Goal: Information Seeking & Learning: Learn about a topic

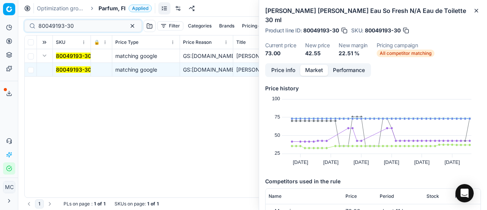
click at [0, 11] on div "Pricing platform Analytics Pricing Product portfolio Templates Export service 2…" at bounding box center [243, 105] width 487 height 210
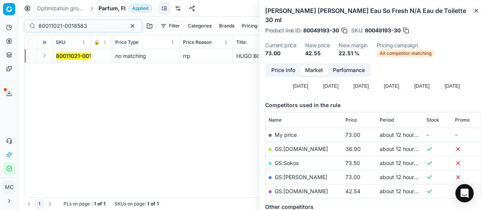
type input "80011021-0018583"
click at [46, 57] on button "Expand" at bounding box center [44, 55] width 9 height 9
click at [69, 68] on mark "80011021-0018583" at bounding box center [80, 69] width 49 height 6
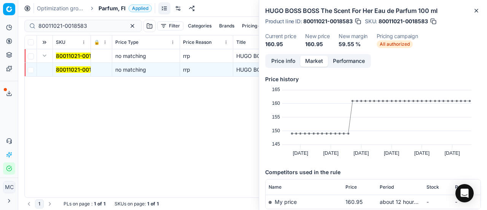
click at [276, 59] on button "Price info" at bounding box center [283, 61] width 34 height 11
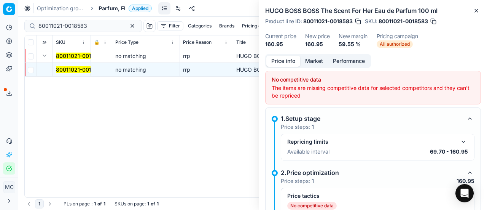
scroll to position [51, 0]
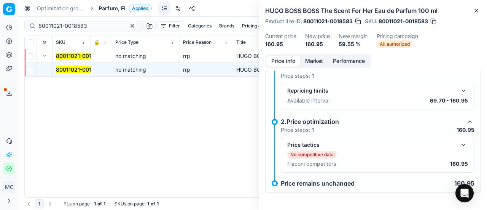
click at [462, 146] on div "Price tactics No competitive data Flaconi competitors 160.95" at bounding box center [378, 155] width 194 height 36
click at [459, 142] on button "button" at bounding box center [463, 144] width 9 height 9
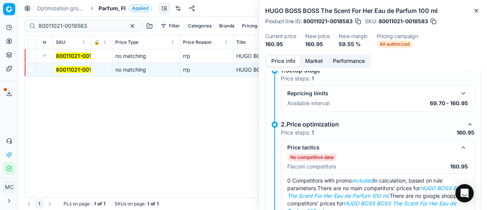
scroll to position [21, 0]
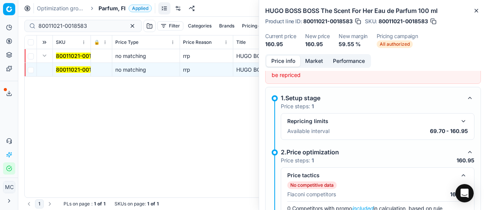
click at [314, 64] on button "Market" at bounding box center [314, 61] width 28 height 11
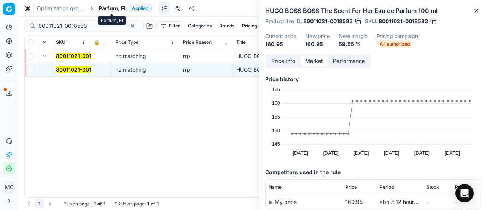
click at [119, 8] on span "Parfum, FI" at bounding box center [112, 9] width 27 height 8
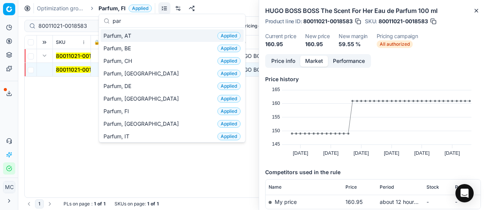
type input "par"
click at [130, 35] on span "Parfum, AT" at bounding box center [119, 36] width 31 height 8
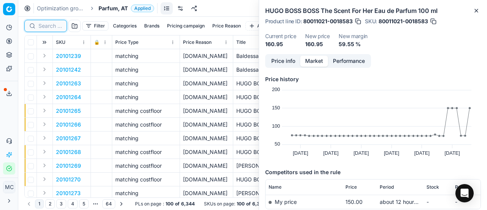
click at [43, 23] on input at bounding box center [50, 26] width 24 height 8
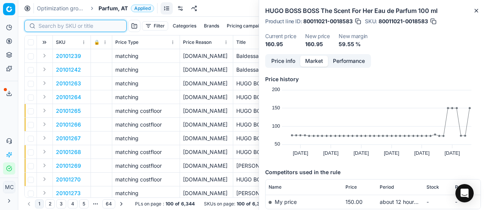
paste input "80011021-0018583"
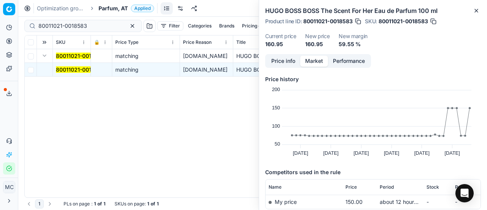
click at [62, 66] on span "80011021-0018583" at bounding box center [80, 70] width 49 height 8
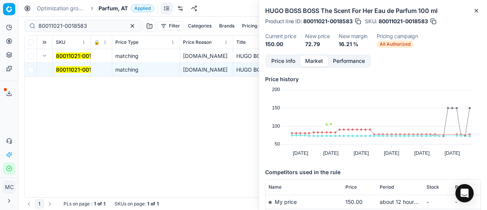
click at [293, 61] on button "Price info" at bounding box center [283, 61] width 34 height 11
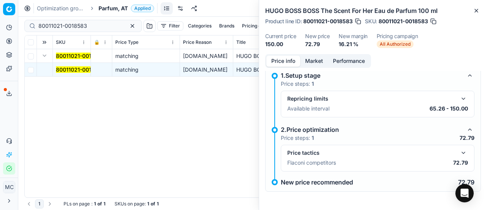
scroll to position [5, 0]
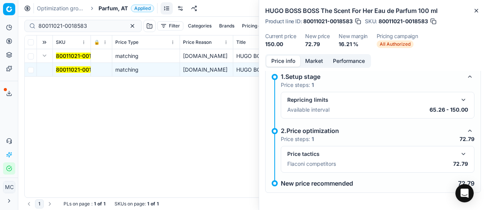
click at [459, 152] on button "button" at bounding box center [463, 153] width 9 height 9
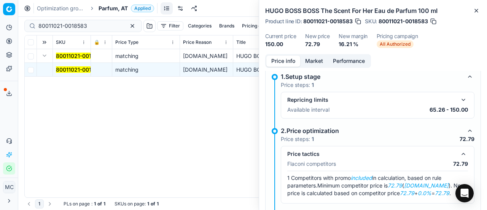
click at [321, 66] on button "Market" at bounding box center [314, 61] width 28 height 11
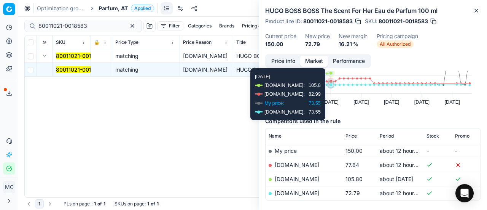
scroll to position [76, 0]
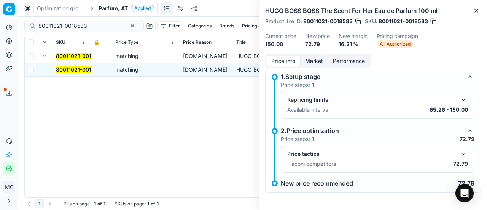
click at [283, 59] on button "Price info" at bounding box center [283, 61] width 34 height 11
click at [459, 151] on button "button" at bounding box center [463, 153] width 9 height 9
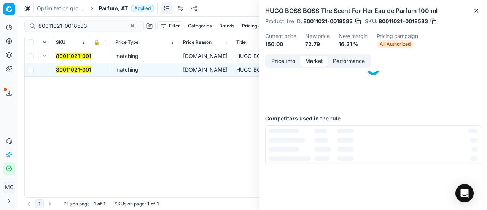
click at [312, 61] on button "Market" at bounding box center [314, 61] width 28 height 11
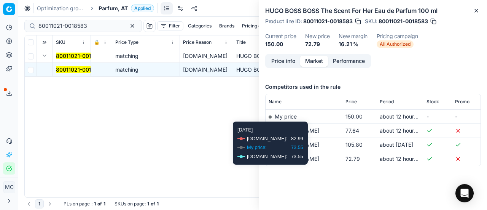
scroll to position [86, 0]
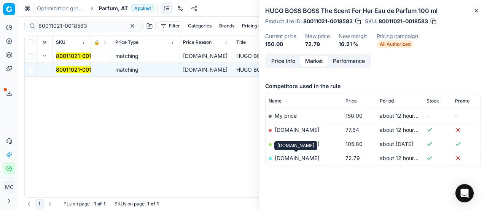
click at [299, 156] on link "[DOMAIN_NAME]" at bounding box center [297, 157] width 45 height 6
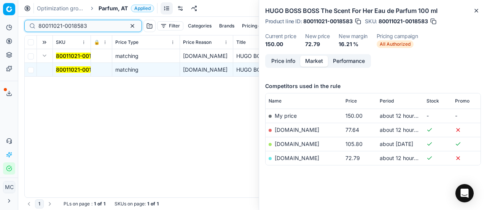
drag, startPoint x: 92, startPoint y: 25, endPoint x: 0, endPoint y: -18, distance: 101.3
click at [0, 0] on html "Pricing platform Analytics Pricing Product portfolio Templates Export service 2…" at bounding box center [243, 105] width 487 height 210
paste input "77715-100"
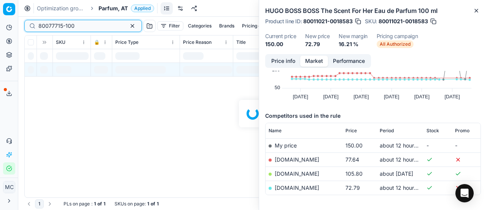
scroll to position [86, 0]
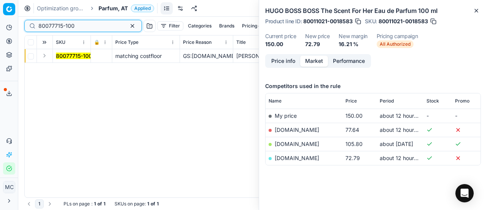
type input "80077715-100"
click at [47, 57] on button "Expand" at bounding box center [44, 55] width 9 height 9
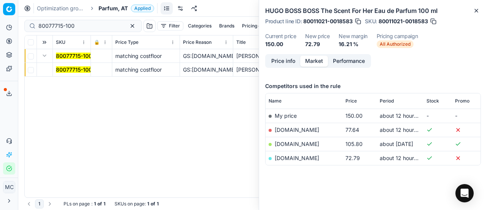
click at [66, 69] on mark "80077715-100" at bounding box center [74, 69] width 36 height 6
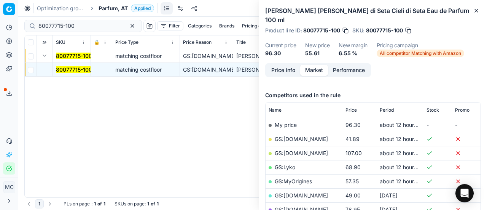
click at [291, 65] on button "Price info" at bounding box center [283, 70] width 34 height 11
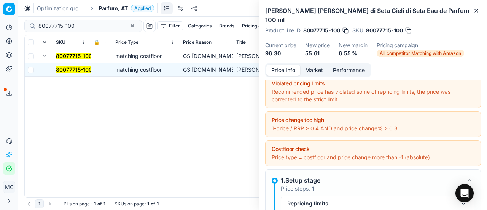
scroll to position [119, 0]
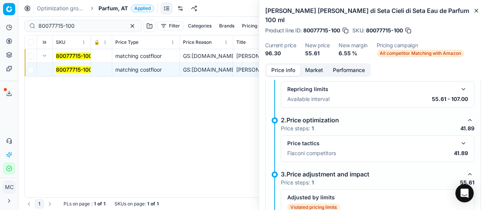
click at [459, 139] on button "button" at bounding box center [463, 143] width 9 height 9
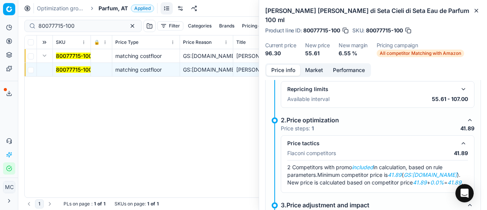
click at [315, 65] on button "Market" at bounding box center [314, 70] width 28 height 11
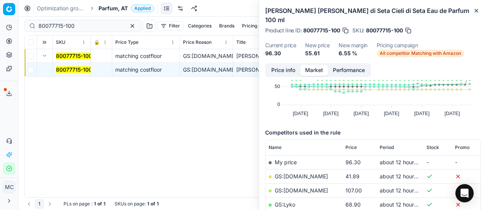
scroll to position [76, 0]
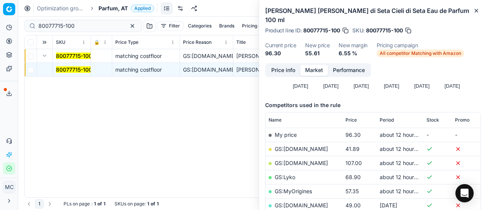
click at [301, 145] on link "GS:[DOMAIN_NAME]" at bounding box center [301, 148] width 53 height 6
click at [105, 10] on span "Parfum, AT" at bounding box center [113, 9] width 29 height 8
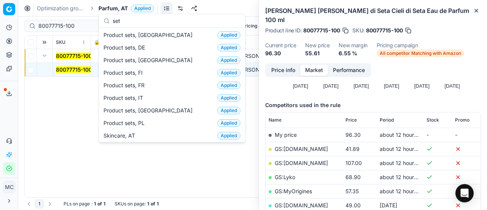
scroll to position [0, 0]
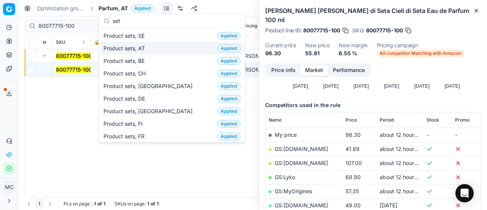
type input "set"
click at [156, 48] on div "Product sets, AT Applied" at bounding box center [171, 48] width 143 height 13
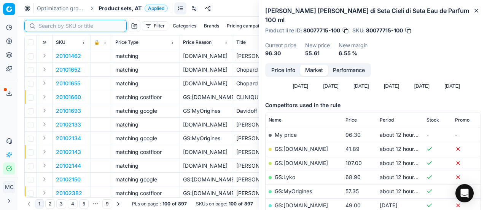
click at [60, 28] on input at bounding box center [79, 26] width 83 height 8
paste input "90008703-0013421"
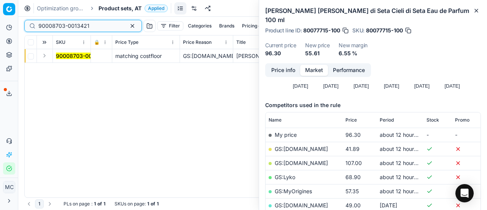
type input "90008703-0013421"
click at [46, 53] on button "Expand" at bounding box center [44, 55] width 9 height 9
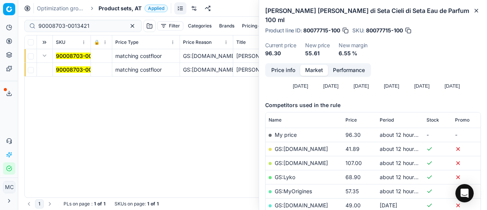
click at [75, 72] on mark "90008703-0013421" at bounding box center [81, 69] width 51 height 6
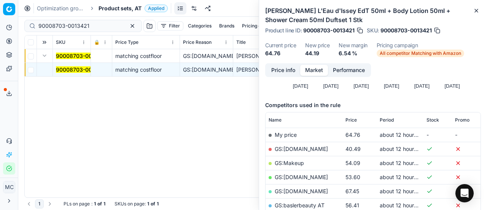
click at [285, 69] on button "Price info" at bounding box center [283, 70] width 34 height 11
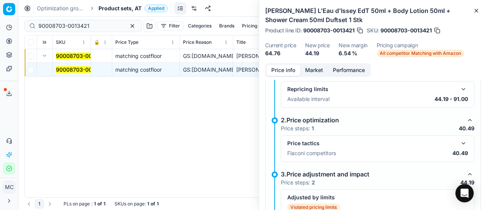
click at [459, 142] on button "button" at bounding box center [463, 143] width 9 height 9
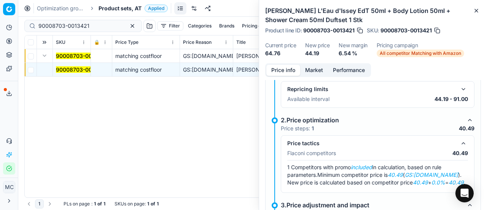
click at [320, 70] on button "Market" at bounding box center [314, 70] width 28 height 11
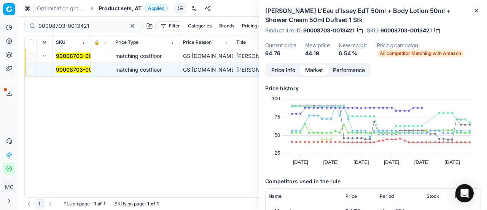
scroll to position [76, 0]
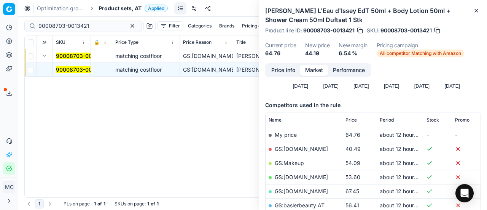
click at [296, 147] on link "GS:[DOMAIN_NAME]" at bounding box center [301, 148] width 53 height 6
click at [113, 6] on span "Product sets, AT" at bounding box center [120, 9] width 43 height 8
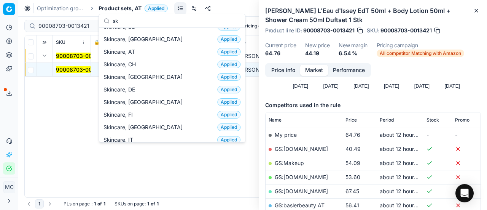
scroll to position [0, 0]
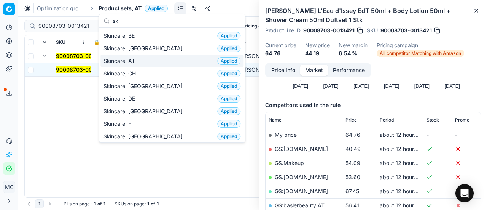
type input "sk"
click at [148, 64] on div "Skincare, AT Applied" at bounding box center [171, 60] width 143 height 13
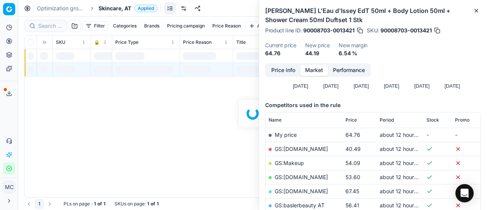
click at [53, 24] on div at bounding box center [252, 113] width 469 height 193
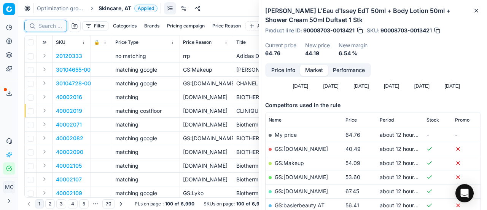
click at [56, 29] on input at bounding box center [50, 26] width 24 height 8
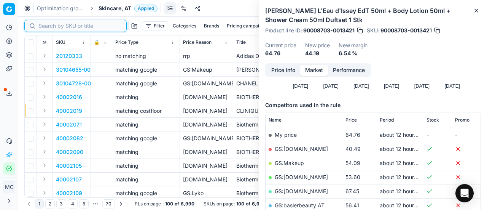
paste input "90005325-0007930"
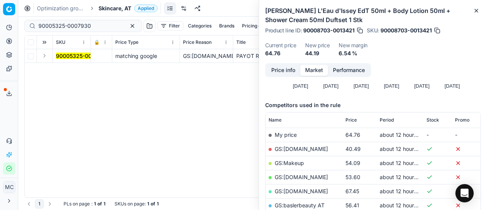
click at [44, 57] on button "Expand" at bounding box center [44, 55] width 9 height 9
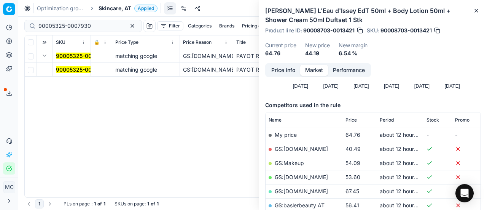
click at [65, 67] on mark "90005325-0007930" at bounding box center [82, 69] width 53 height 6
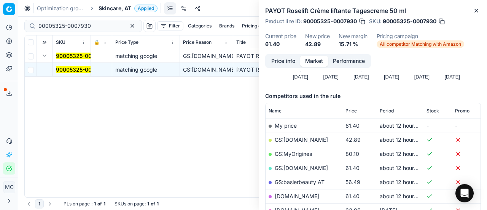
click at [288, 57] on button "Price info" at bounding box center [283, 61] width 34 height 11
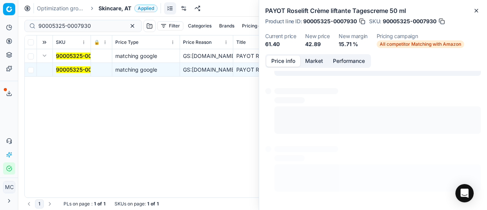
scroll to position [5, 0]
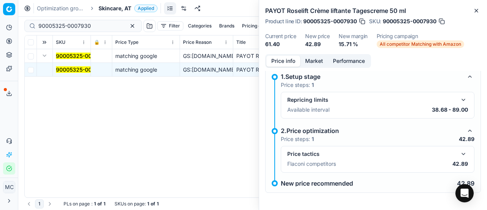
click at [459, 154] on button "button" at bounding box center [463, 153] width 9 height 9
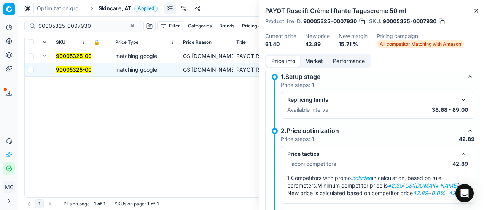
click at [321, 59] on button "Market" at bounding box center [314, 61] width 28 height 11
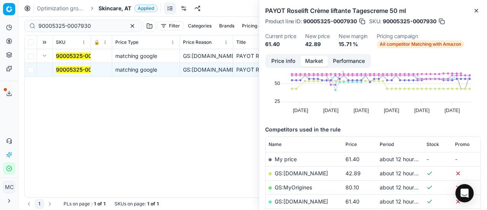
scroll to position [76, 0]
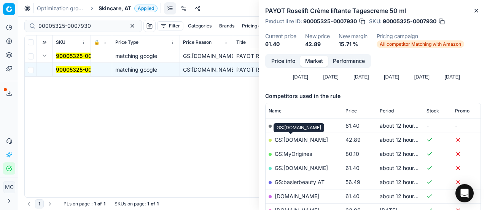
click at [294, 139] on link "GS:[DOMAIN_NAME]" at bounding box center [301, 139] width 53 height 6
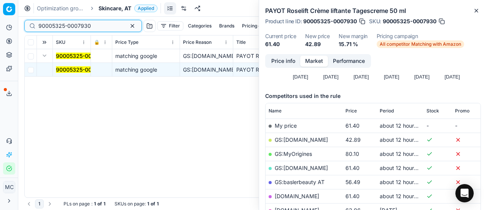
drag, startPoint x: 105, startPoint y: 27, endPoint x: 0, endPoint y: -13, distance: 111.7
click at [0, 0] on html "Pricing platform Analytics Pricing Product portfolio Templates Export service 2…" at bounding box center [243, 105] width 487 height 210
paste input "3606-0005302"
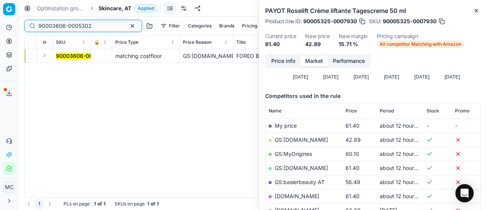
type input "90003606-0005302"
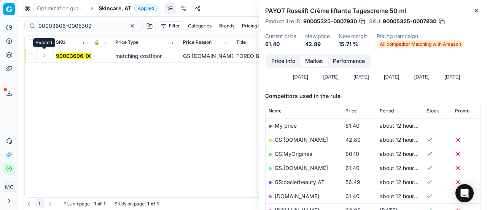
click at [46, 58] on button "Expand" at bounding box center [44, 55] width 9 height 9
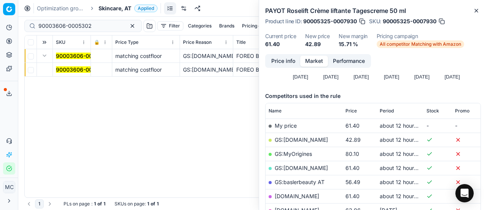
click at [77, 70] on mark "90003606-0005302" at bounding box center [82, 69] width 53 height 6
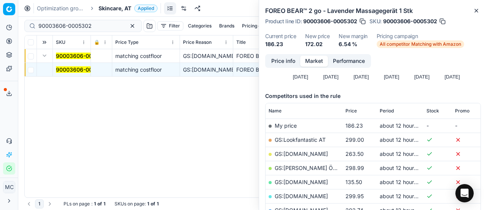
click at [283, 64] on button "Price info" at bounding box center [283, 61] width 34 height 11
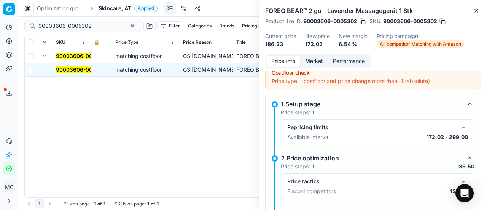
scroll to position [119, 0]
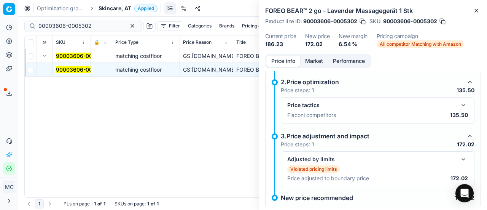
click at [459, 102] on button "button" at bounding box center [463, 104] width 9 height 9
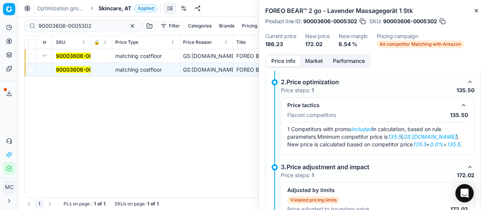
click at [319, 62] on button "Market" at bounding box center [314, 61] width 28 height 11
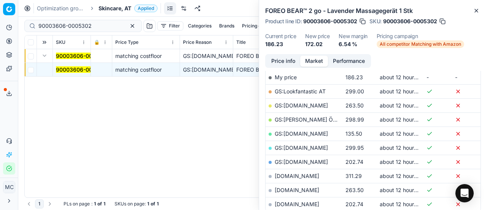
scroll to position [152, 0]
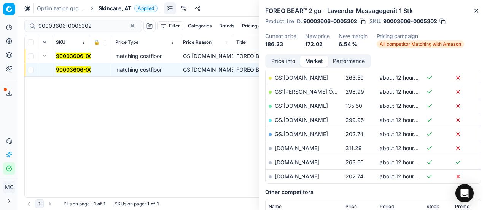
click at [290, 62] on button "Price info" at bounding box center [283, 61] width 34 height 11
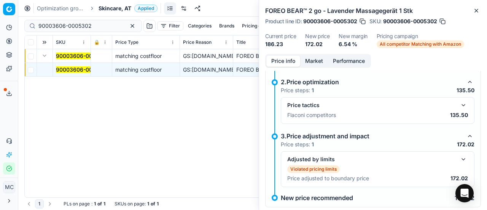
click at [457, 111] on p "135.50" at bounding box center [459, 115] width 18 height 8
click at [459, 102] on button "button" at bounding box center [463, 104] width 9 height 9
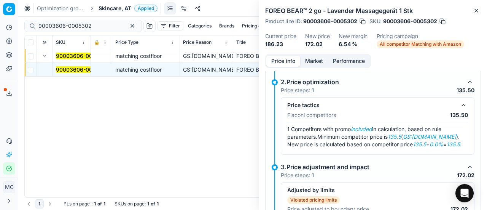
click at [313, 60] on button "Market" at bounding box center [314, 61] width 28 height 11
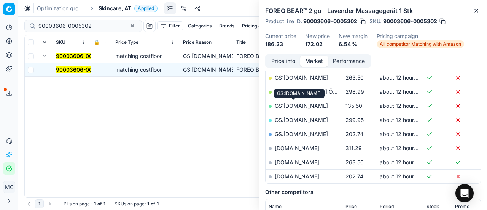
click at [301, 107] on link "GS:[DOMAIN_NAME]" at bounding box center [301, 105] width 53 height 6
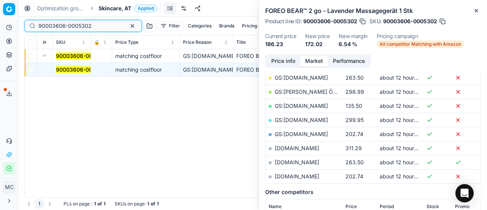
drag, startPoint x: 103, startPoint y: 24, endPoint x: 0, endPoint y: -31, distance: 116.8
click at [0, 0] on html "Pricing platform Analytics Pricing Product portfolio Templates Export service 2…" at bounding box center [243, 105] width 487 height 210
click at [128, 7] on span "Skincare, AT" at bounding box center [115, 9] width 33 height 8
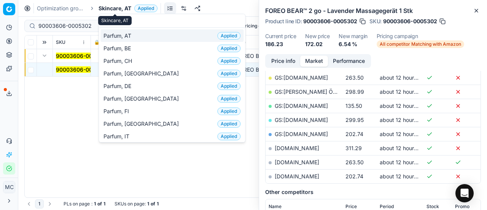
type input "par"
click at [129, 31] on div "Parfum, AT Applied" at bounding box center [171, 35] width 143 height 13
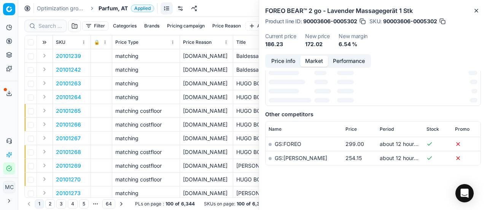
scroll to position [152, 0]
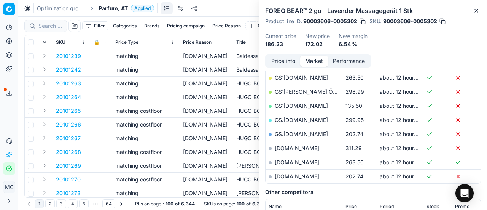
click at [44, 31] on div at bounding box center [45, 26] width 43 height 12
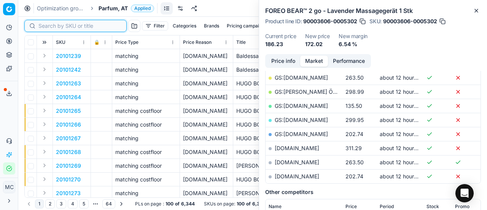
paste input "80002503-100"
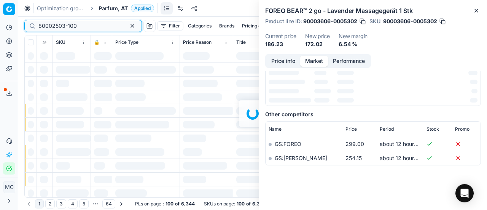
scroll to position [152, 0]
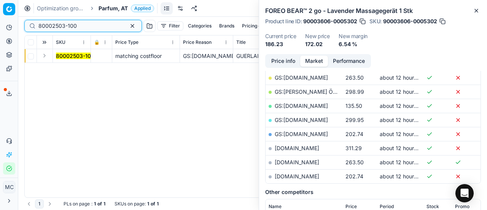
type input "80002503-100"
click at [43, 57] on button "Expand" at bounding box center [44, 55] width 9 height 9
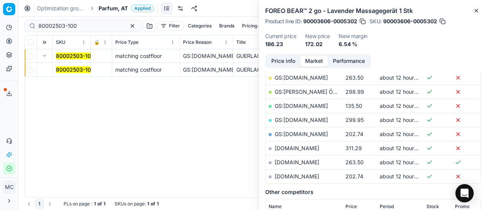
click at [70, 67] on mark "80002503-100" at bounding box center [75, 69] width 38 height 6
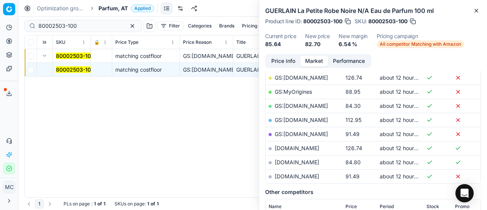
click at [294, 59] on button "Price info" at bounding box center [283, 61] width 34 height 11
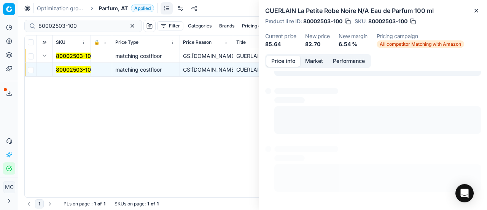
scroll to position [105, 0]
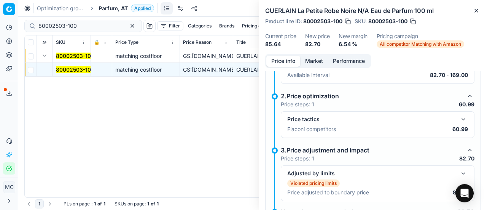
click at [459, 115] on button "button" at bounding box center [463, 119] width 9 height 9
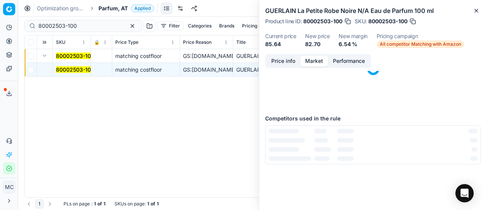
click at [322, 59] on button "Market" at bounding box center [314, 61] width 28 height 11
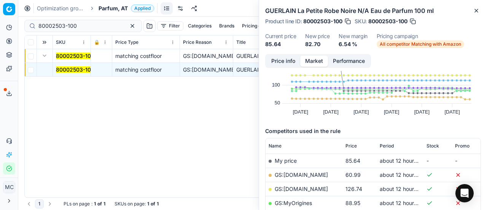
scroll to position [76, 0]
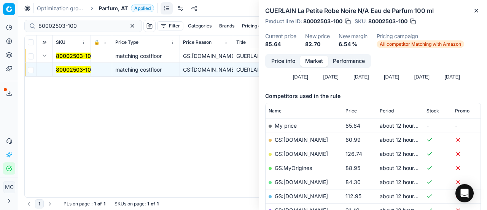
click at [299, 134] on td "GS:[DOMAIN_NAME]" at bounding box center [304, 139] width 77 height 14
click at [294, 137] on link "GS:[DOMAIN_NAME]" at bounding box center [301, 139] width 53 height 6
click at [108, 10] on span "Parfum, AT" at bounding box center [113, 9] width 29 height 8
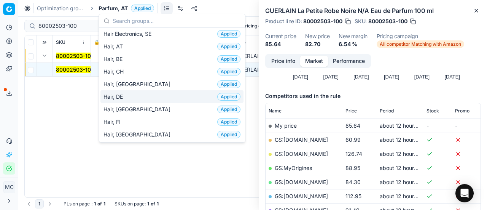
scroll to position [152, 0]
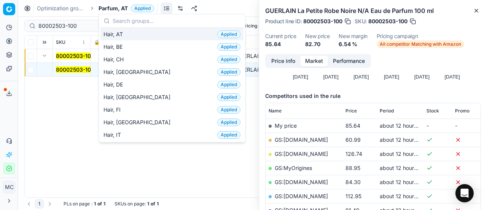
click at [144, 34] on div "Hair, AT Applied" at bounding box center [171, 34] width 143 height 13
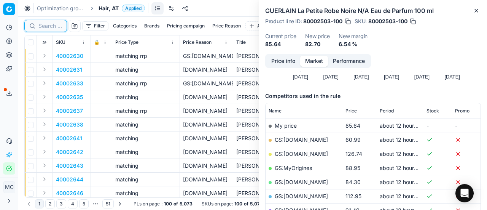
click at [55, 24] on input at bounding box center [50, 26] width 24 height 8
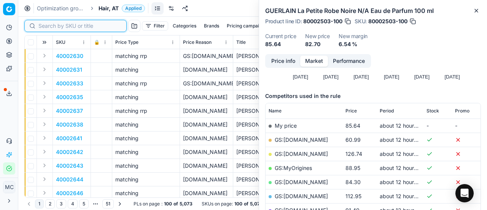
paste input "80068208-200"
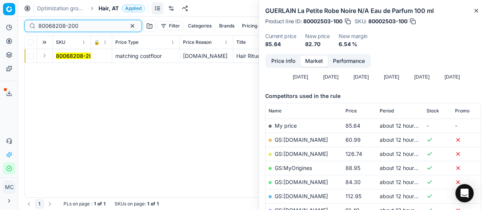
type input "80068208-200"
click at [48, 53] on button "Expand" at bounding box center [44, 55] width 9 height 9
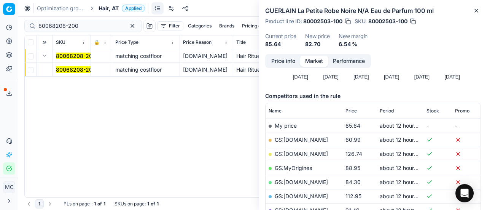
click at [62, 69] on mark "80068208-200" at bounding box center [76, 69] width 40 height 6
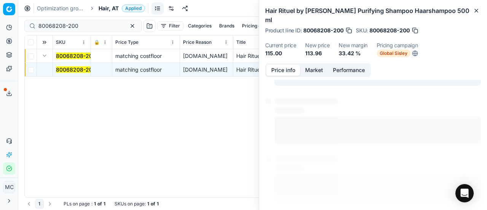
click at [293, 65] on button "Price info" at bounding box center [283, 70] width 34 height 11
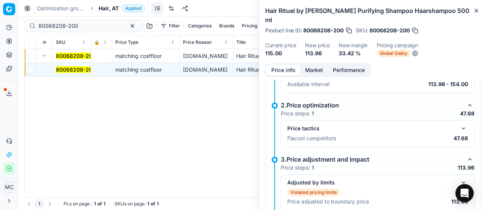
click at [74, 70] on mark "80068208-200" at bounding box center [76, 69] width 40 height 6
click at [462, 124] on button "button" at bounding box center [463, 128] width 9 height 9
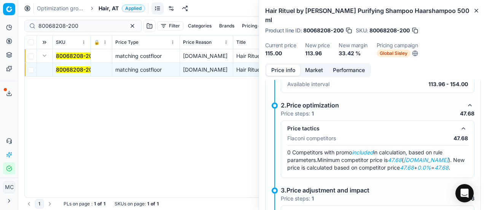
drag, startPoint x: 311, startPoint y: 48, endPoint x: 312, endPoint y: 55, distance: 6.6
click at [312, 54] on div "Hair Rituel by [PERSON_NAME] Purifying Shampoo Haarshampoo 500 ml Product line …" at bounding box center [373, 105] width 228 height 210
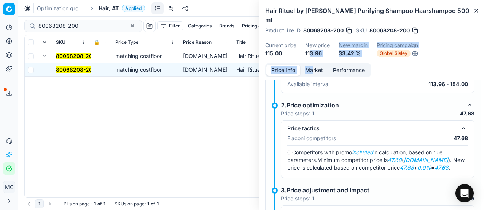
click at [314, 65] on button "Market" at bounding box center [314, 70] width 28 height 11
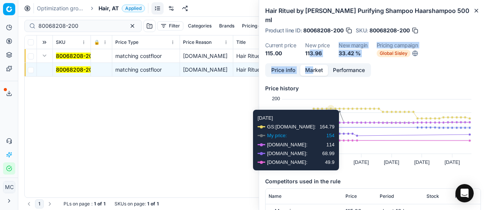
scroll to position [114, 0]
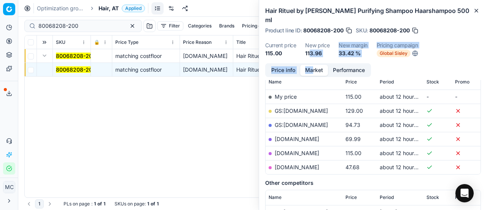
click at [295, 164] on link "[DOMAIN_NAME]" at bounding box center [297, 167] width 45 height 6
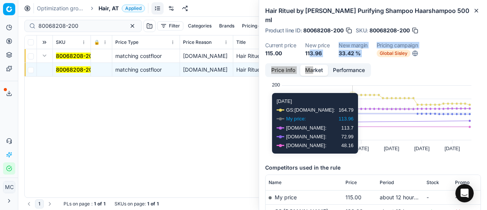
scroll to position [0, 0]
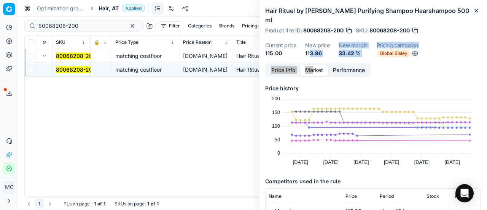
click at [110, 7] on span "Hair, AT" at bounding box center [109, 9] width 20 height 8
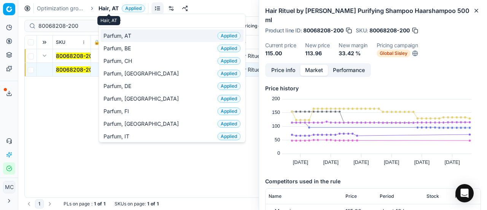
type input "par"
click at [130, 31] on div "Parfum, AT Applied" at bounding box center [171, 35] width 143 height 13
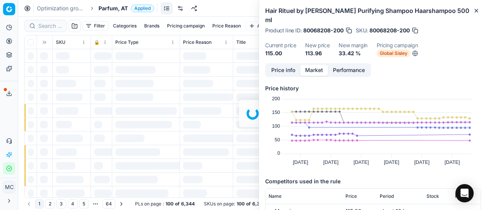
click at [52, 24] on div at bounding box center [252, 113] width 469 height 193
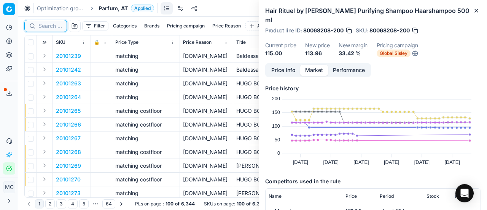
click at [57, 26] on input at bounding box center [50, 26] width 24 height 8
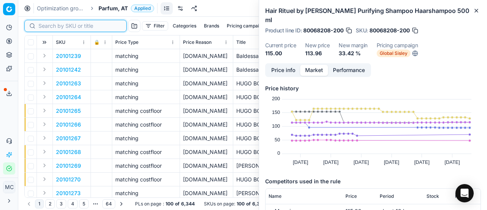
paste input "20104246"
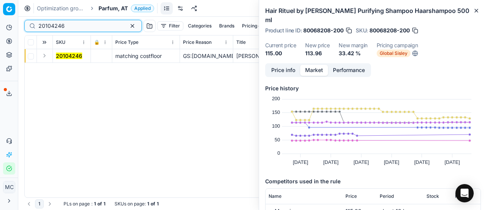
type input "20104246"
drag, startPoint x: 44, startPoint y: 64, endPoint x: 51, endPoint y: 57, distance: 10.0
click at [47, 63] on div "20104246 matching costfloor GS:[DOMAIN_NAME] [PERSON_NAME] Beautiful N/A Eau de…" at bounding box center [253, 123] width 456 height 148
click at [48, 54] on button "Expand" at bounding box center [44, 55] width 9 height 9
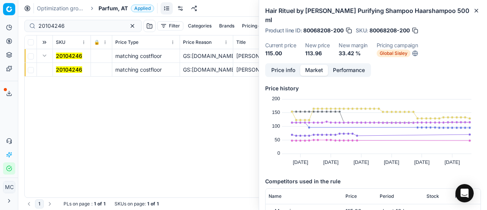
click at [77, 70] on mark "20104246" at bounding box center [69, 69] width 26 height 6
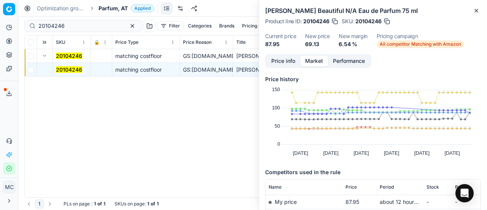
click at [297, 65] on button "Price info" at bounding box center [283, 61] width 34 height 11
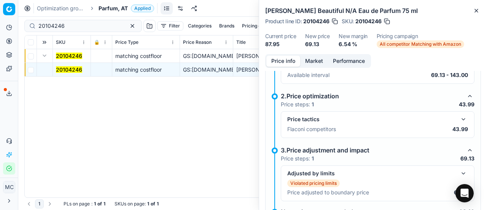
scroll to position [133, 0]
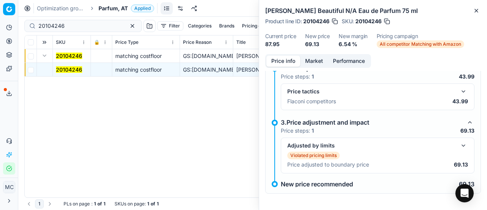
click at [460, 91] on button "button" at bounding box center [463, 91] width 9 height 9
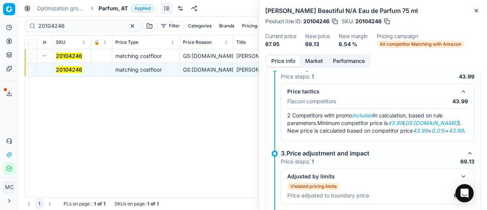
click at [322, 57] on button "Market" at bounding box center [314, 61] width 28 height 11
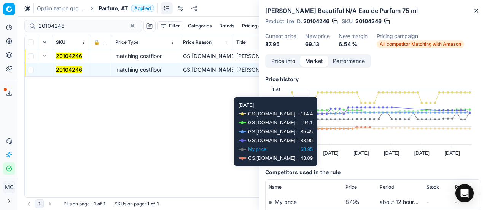
scroll to position [114, 0]
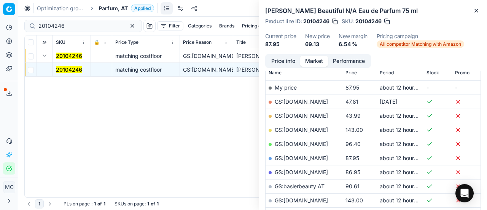
click at [287, 115] on link "GS:[DOMAIN_NAME]" at bounding box center [301, 115] width 53 height 6
click at [109, 12] on div "Optimization groups Parfum, AT Applied Discard Download report" at bounding box center [252, 8] width 469 height 17
click at [115, 10] on span "Parfum, AT" at bounding box center [113, 9] width 29 height 8
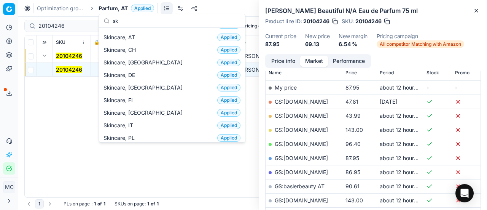
scroll to position [0, 0]
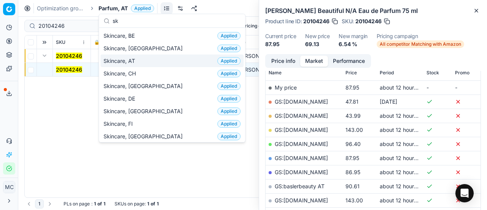
type input "sk"
click at [157, 61] on div "Skincare, AT Applied" at bounding box center [171, 60] width 143 height 13
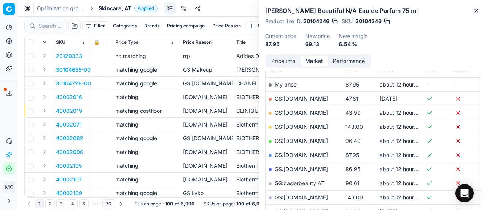
scroll to position [114, 0]
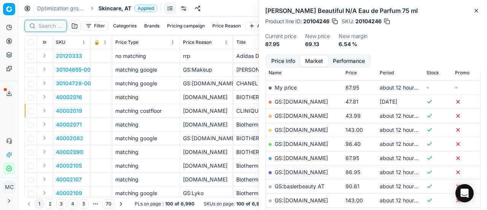
click at [54, 29] on input at bounding box center [50, 26] width 24 height 8
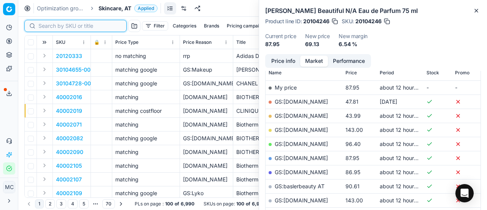
paste input "40002731"
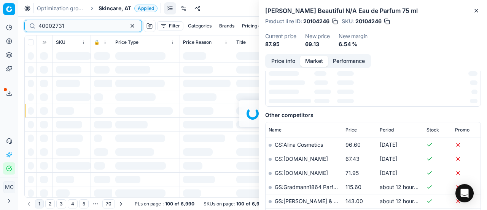
scroll to position [114, 0]
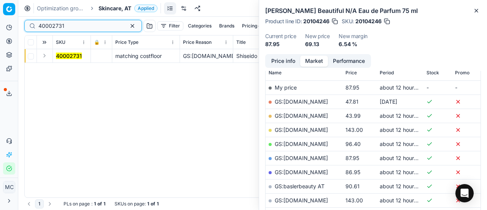
type input "40002731"
click at [45, 57] on button "Expand" at bounding box center [44, 55] width 9 height 9
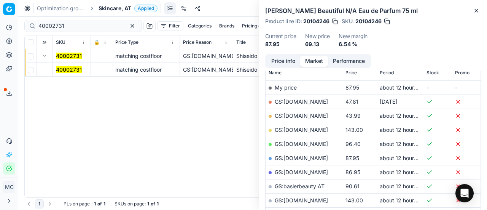
click at [63, 69] on mark "40002731" at bounding box center [69, 69] width 26 height 6
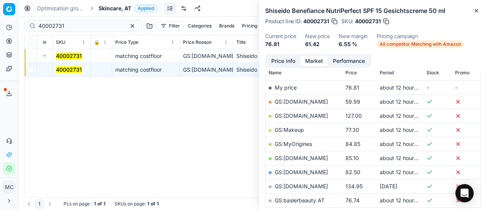
click at [282, 62] on button "Price info" at bounding box center [283, 61] width 34 height 11
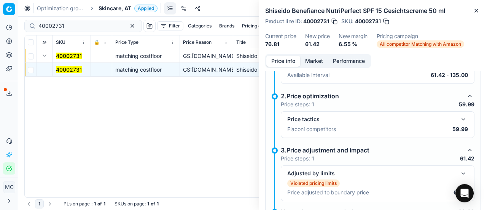
click at [460, 117] on button "button" at bounding box center [463, 119] width 9 height 9
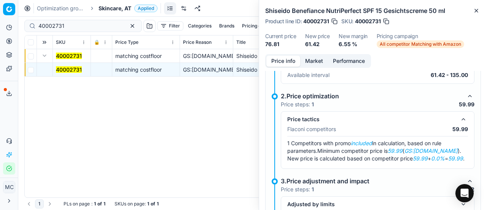
click at [318, 58] on button "Market" at bounding box center [314, 61] width 28 height 11
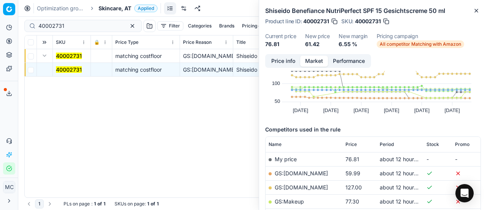
scroll to position [76, 0]
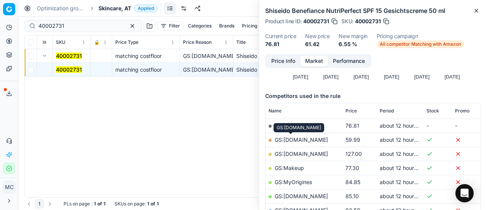
click at [302, 137] on link "GS:[DOMAIN_NAME]" at bounding box center [301, 139] width 53 height 6
click at [109, 11] on span "Skincare, AT" at bounding box center [115, 9] width 33 height 8
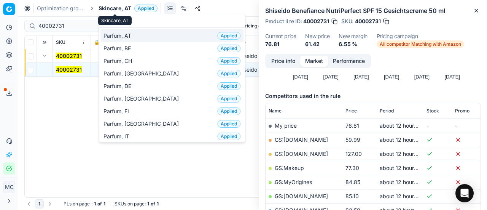
type input "par"
click at [125, 33] on span "Parfum, AT" at bounding box center [119, 36] width 31 height 8
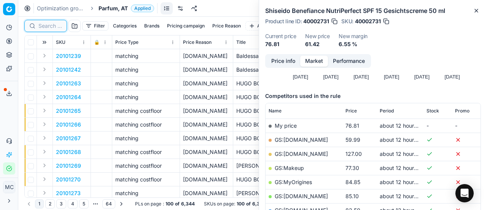
click at [61, 29] on input at bounding box center [50, 26] width 24 height 8
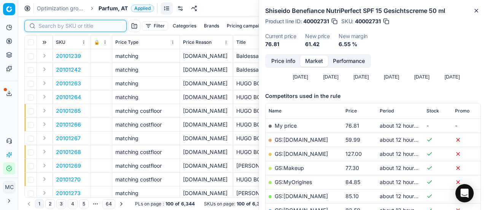
paste input "80070182-60"
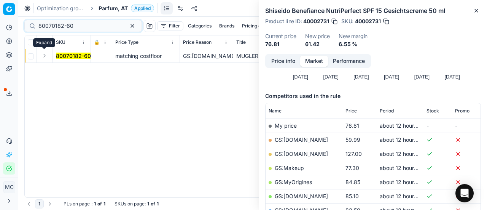
click at [45, 56] on button "Expand" at bounding box center [44, 55] width 9 height 9
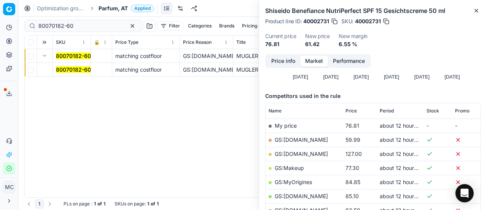
drag, startPoint x: 65, startPoint y: 68, endPoint x: 238, endPoint y: 70, distance: 172.8
click at [66, 68] on mark "80070182-60" at bounding box center [73, 69] width 35 height 6
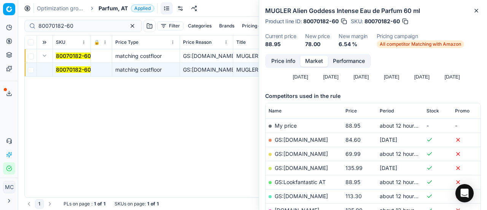
drag, startPoint x: 288, startPoint y: 60, endPoint x: 292, endPoint y: 67, distance: 7.8
click at [289, 62] on button "Price info" at bounding box center [283, 61] width 34 height 11
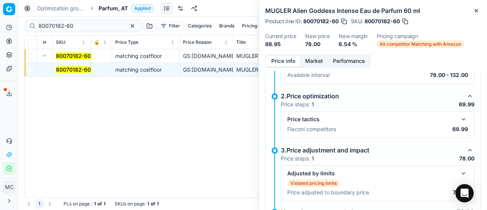
click at [459, 119] on button "button" at bounding box center [463, 119] width 9 height 9
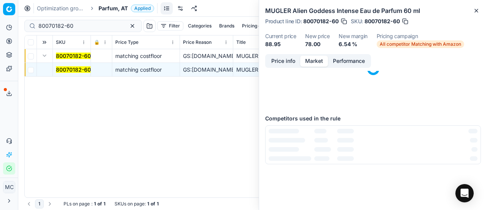
click at [317, 61] on button "Market" at bounding box center [314, 61] width 28 height 11
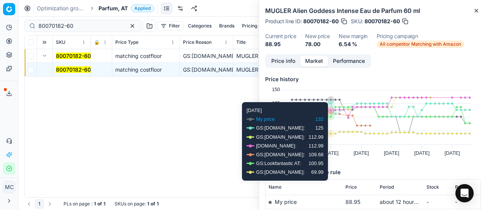
scroll to position [76, 0]
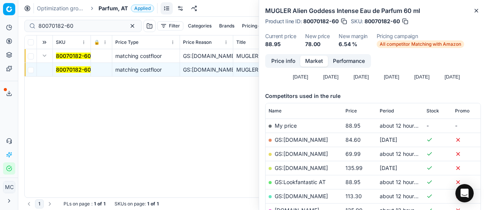
click at [303, 153] on link "GS:[DOMAIN_NAME]" at bounding box center [301, 153] width 53 height 6
click at [96, 33] on div "80070182-60 Filter Categories Brands Pricing campaign Price Reason Add filter B…" at bounding box center [252, 26] width 457 height 18
drag, startPoint x: 96, startPoint y: 28, endPoint x: 0, endPoint y: 13, distance: 97.0
click at [0, 14] on div "Pricing platform Analytics Pricing Product portfolio Templates Export service 2…" at bounding box center [243, 105] width 487 height 210
paste input "37292-10"
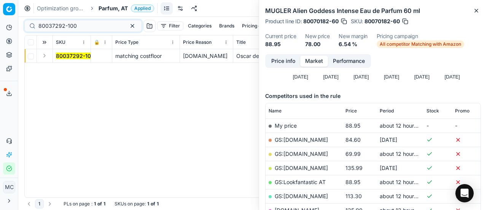
click at [47, 54] on button "Expand" at bounding box center [44, 55] width 9 height 9
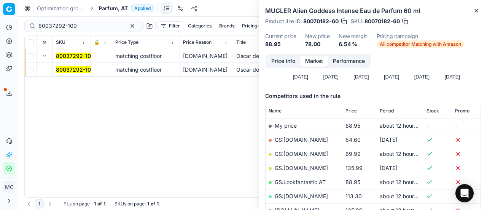
click at [67, 68] on mark "80037292-100" at bounding box center [75, 69] width 38 height 6
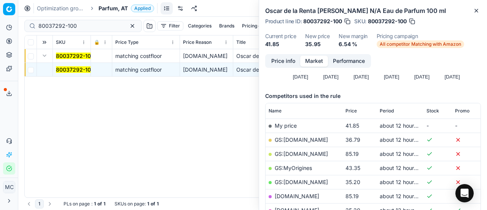
click at [286, 63] on button "Price info" at bounding box center [283, 61] width 34 height 11
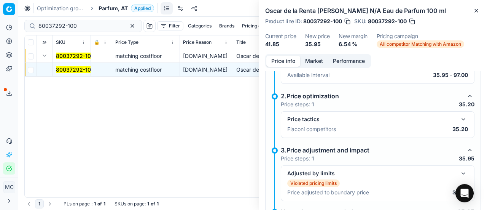
click at [459, 120] on button "button" at bounding box center [463, 119] width 9 height 9
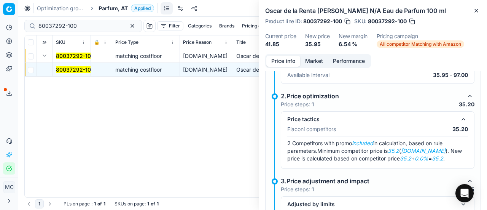
click at [321, 61] on button "Market" at bounding box center [314, 61] width 28 height 11
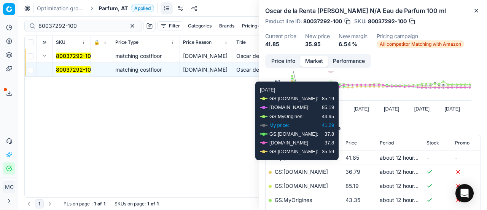
scroll to position [76, 0]
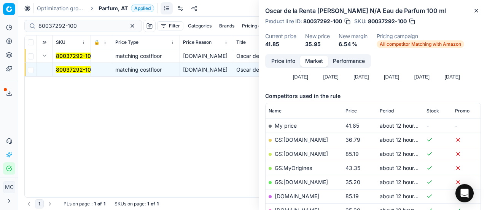
click at [301, 180] on link "GS:[DOMAIN_NAME]" at bounding box center [301, 181] width 53 height 6
drag, startPoint x: 77, startPoint y: 25, endPoint x: 0, endPoint y: 5, distance: 79.4
click at [0, 6] on div "Pricing platform Analytics Pricing Product portfolio Templates Export service 2…" at bounding box center [243, 105] width 487 height 210
paste input "20102521"
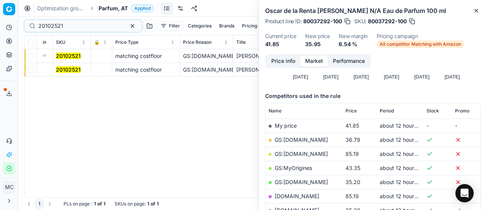
click at [55, 65] on td "20102521" at bounding box center [72, 70] width 38 height 14
click at [59, 65] on td "20102521" at bounding box center [72, 70] width 38 height 14
click at [67, 69] on mark "20102521" at bounding box center [68, 69] width 25 height 6
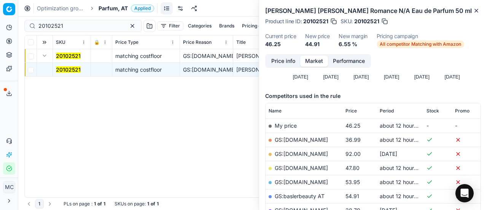
click at [281, 62] on button "Price info" at bounding box center [283, 61] width 34 height 11
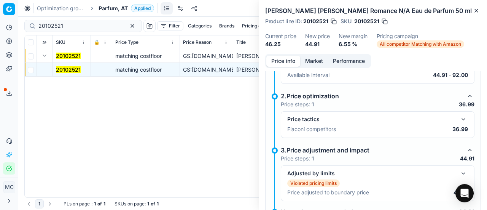
click at [459, 115] on button "button" at bounding box center [463, 119] width 9 height 9
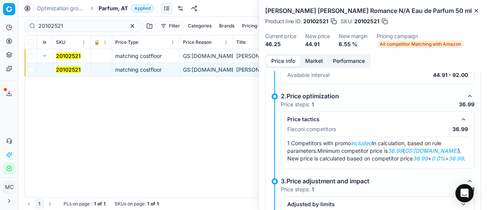
click at [317, 60] on button "Market" at bounding box center [314, 61] width 28 height 11
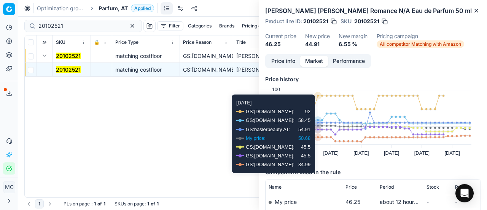
scroll to position [114, 0]
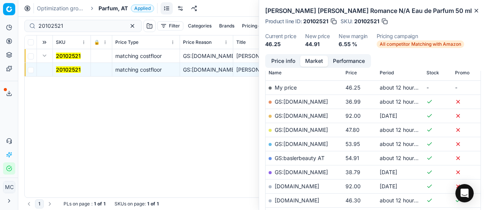
click at [298, 102] on link "GS:[DOMAIN_NAME]" at bounding box center [301, 101] width 53 height 6
drag, startPoint x: 81, startPoint y: 29, endPoint x: 0, endPoint y: 26, distance: 81.5
click at [0, 26] on div "Pricing platform Analytics Pricing Product portfolio Templates Export service 2…" at bounding box center [243, 105] width 487 height 210
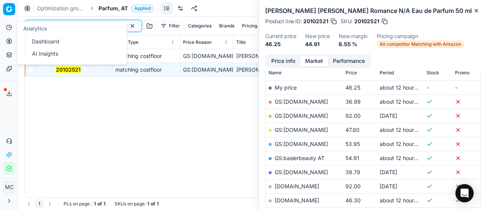
paste input "80006107-60"
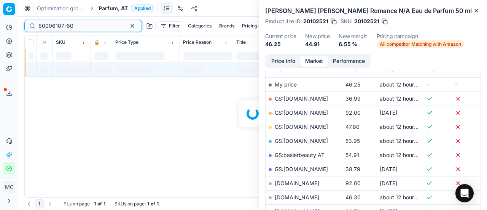
scroll to position [114, 0]
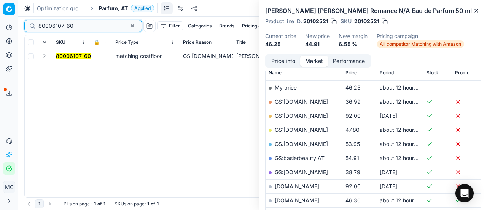
type input "80006107-60"
click at [45, 56] on button "Expand" at bounding box center [44, 55] width 9 height 9
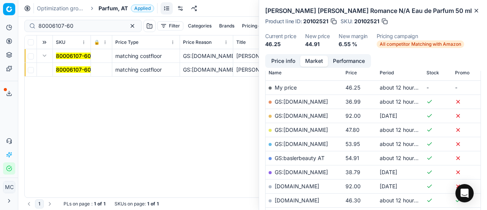
click at [65, 72] on mark "80006107-60" at bounding box center [73, 69] width 35 height 6
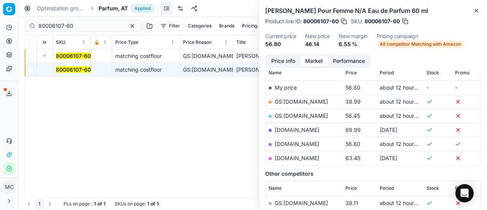
click at [280, 59] on button "Price info" at bounding box center [283, 61] width 34 height 11
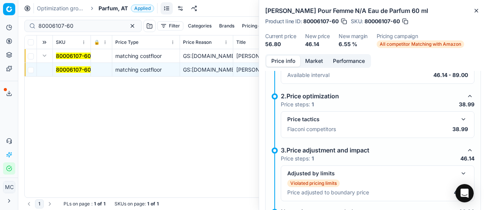
click at [459, 116] on button "button" at bounding box center [463, 119] width 9 height 9
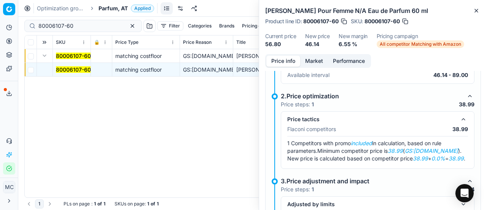
click at [312, 59] on button "Market" at bounding box center [314, 61] width 28 height 11
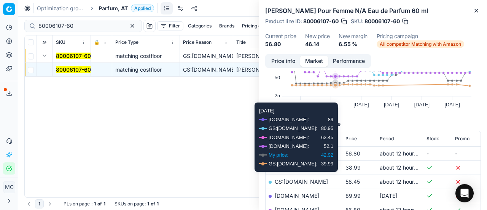
scroll to position [76, 0]
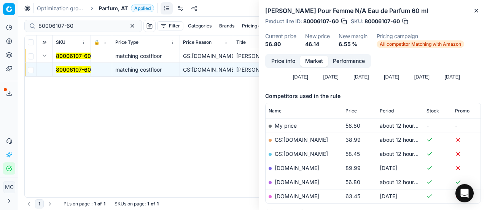
click at [291, 138] on link "GS:[DOMAIN_NAME]" at bounding box center [301, 139] width 53 height 6
click at [124, 6] on span "Parfum, AT" at bounding box center [113, 9] width 29 height 8
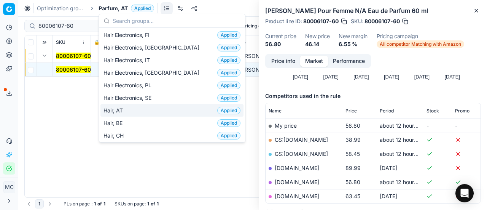
click at [148, 104] on div "Hair, AT Applied" at bounding box center [171, 110] width 143 height 13
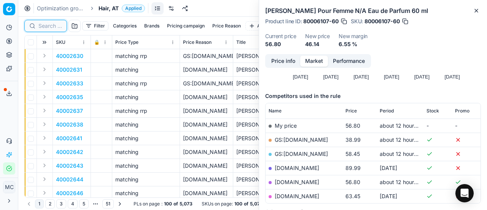
click at [48, 24] on input at bounding box center [50, 26] width 24 height 8
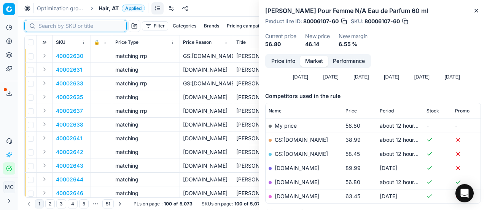
paste input "80052706-120"
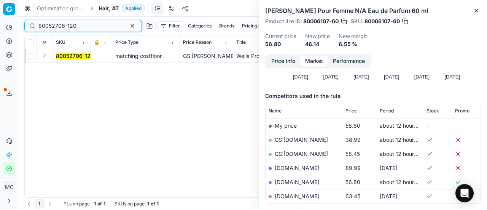
type input "80052706-120"
click at [45, 57] on button "Expand" at bounding box center [44, 55] width 9 height 9
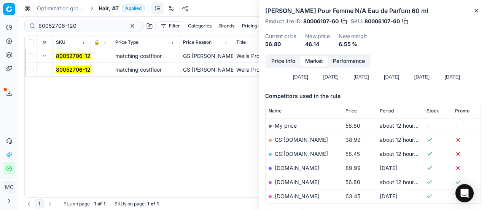
click at [72, 71] on mark "80052706-120" at bounding box center [75, 69] width 38 height 6
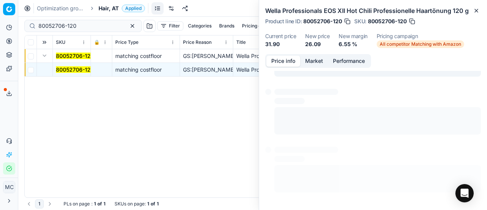
click at [290, 59] on button "Price info" at bounding box center [283, 61] width 34 height 11
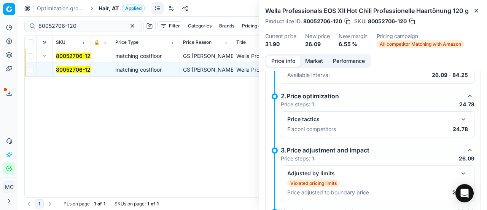
click at [459, 115] on button "button" at bounding box center [463, 119] width 9 height 9
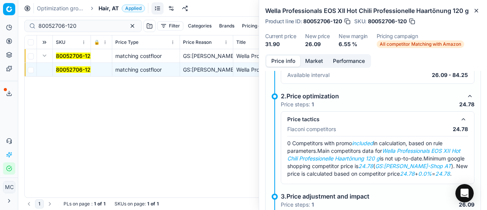
click at [313, 63] on button "Market" at bounding box center [314, 61] width 28 height 11
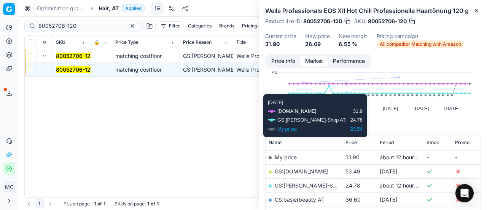
scroll to position [76, 0]
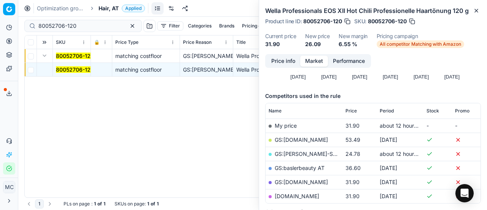
click at [309, 153] on link "GS:[PERSON_NAME]-Shop AT" at bounding box center [313, 153] width 76 height 6
click at [116, 12] on span "Hair, AT" at bounding box center [109, 9] width 20 height 8
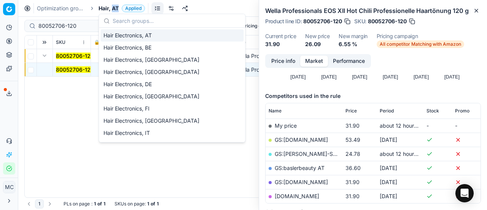
click at [116, 12] on span "Hair, AT" at bounding box center [109, 9] width 20 height 8
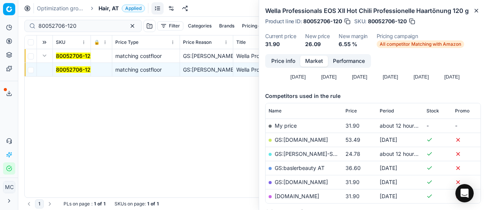
click at [110, 13] on div "Optimization groups Hair, AT Applied Discard Download report" at bounding box center [252, 8] width 469 height 17
click at [109, 10] on span "Hair, AT" at bounding box center [109, 9] width 20 height 8
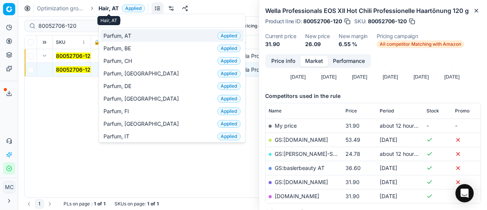
type input "par"
click at [127, 37] on span "Parfum, AT" at bounding box center [119, 36] width 31 height 8
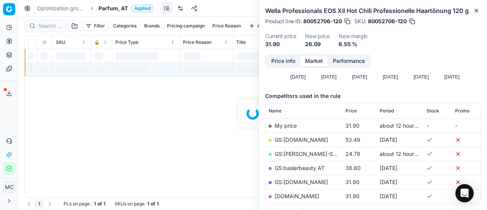
click at [43, 27] on div at bounding box center [252, 113] width 469 height 193
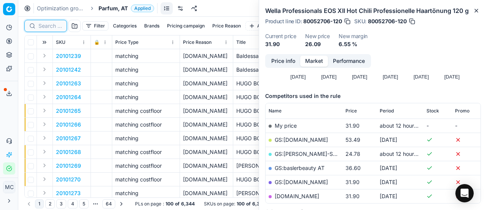
click at [44, 25] on input at bounding box center [50, 26] width 24 height 8
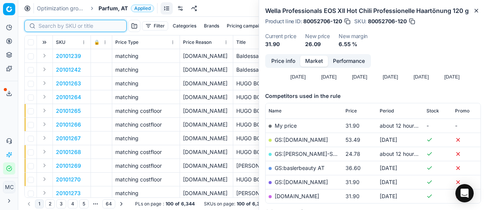
paste input "20103251"
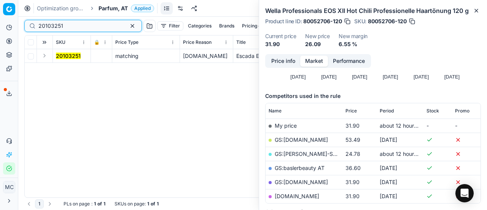
type input "20103251"
click at [46, 57] on button "Expand" at bounding box center [44, 55] width 9 height 9
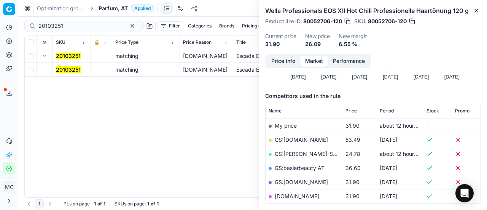
click at [76, 72] on mark "20103251" at bounding box center [68, 69] width 25 height 6
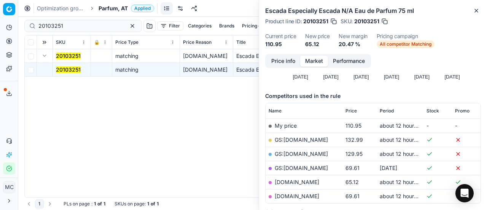
click at [72, 73] on td "20103251" at bounding box center [72, 70] width 38 height 14
click at [77, 67] on mark "20103251" at bounding box center [68, 69] width 25 height 6
click at [283, 58] on button "Price info" at bounding box center [283, 61] width 34 height 11
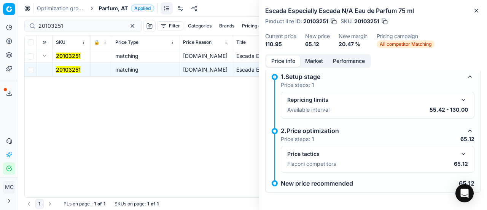
click at [460, 156] on button "button" at bounding box center [463, 153] width 9 height 9
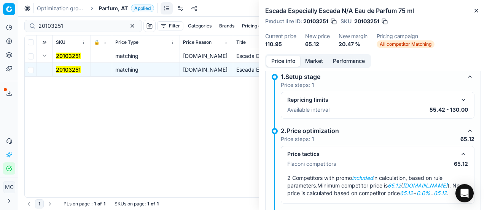
click at [314, 62] on button "Market" at bounding box center [314, 61] width 28 height 11
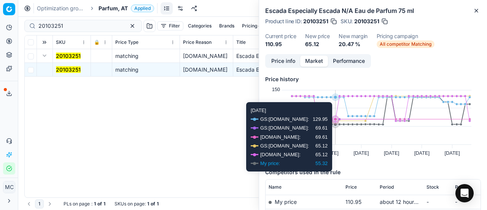
scroll to position [76, 0]
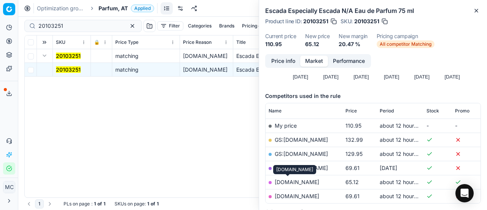
click at [289, 180] on link "[DOMAIN_NAME]" at bounding box center [297, 181] width 45 height 6
drag, startPoint x: 104, startPoint y: 4, endPoint x: 159, endPoint y: 91, distance: 103.7
click at [104, 4] on div "Optimization groups Parfum, AT Applied Discard Download report" at bounding box center [252, 8] width 469 height 17
drag, startPoint x: 116, startPoint y: 3, endPoint x: 164, endPoint y: 124, distance: 130.3
click at [116, 3] on div "Optimization groups Parfum, AT Applied Discard Download report" at bounding box center [252, 8] width 469 height 17
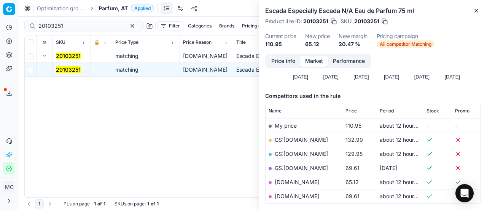
click at [117, 11] on span "Parfum, AT" at bounding box center [113, 9] width 29 height 8
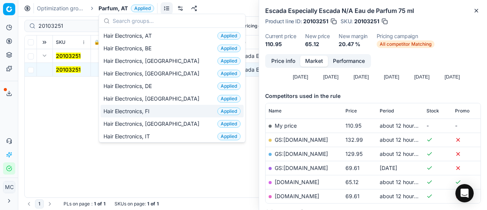
scroll to position [114, 0]
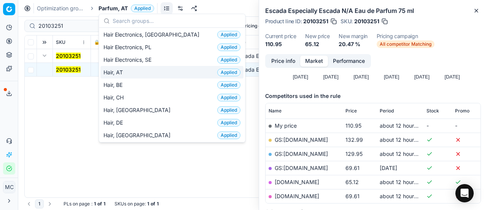
click at [132, 72] on div "Hair, AT Applied" at bounding box center [171, 72] width 143 height 13
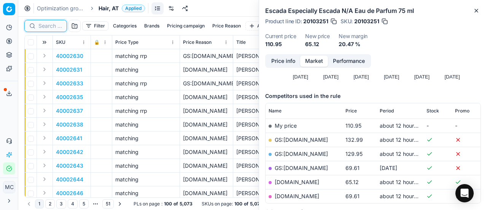
click at [56, 25] on input at bounding box center [50, 26] width 24 height 8
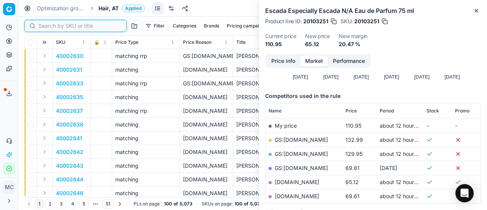
paste input "80021856-1000"
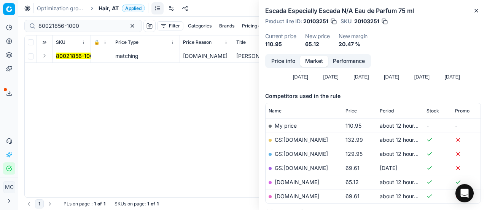
click at [47, 56] on button "Expand" at bounding box center [44, 55] width 9 height 9
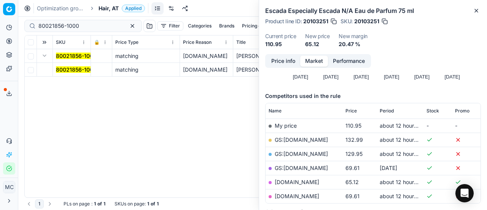
click at [70, 67] on mark "80021856-1000" at bounding box center [76, 69] width 41 height 6
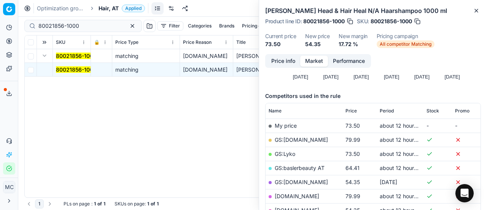
click at [285, 62] on button "Price info" at bounding box center [283, 61] width 34 height 11
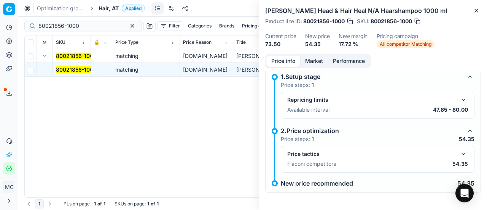
click at [452, 146] on div "Price tactics Flaconi competitors 54.35" at bounding box center [378, 159] width 194 height 27
click at [459, 151] on button "button" at bounding box center [463, 153] width 9 height 9
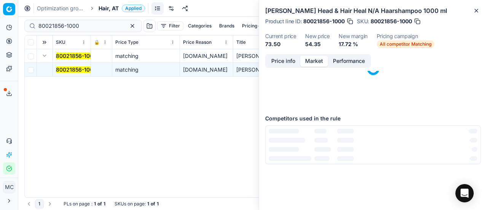
click at [315, 61] on button "Market" at bounding box center [314, 61] width 28 height 11
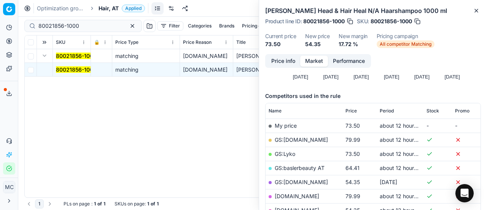
scroll to position [152, 0]
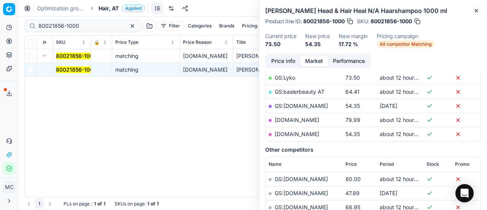
click at [310, 134] on link "[DOMAIN_NAME]" at bounding box center [297, 134] width 45 height 6
click at [298, 89] on link "GS:baslerbeauty AT" at bounding box center [300, 91] width 50 height 6
drag, startPoint x: 84, startPoint y: 24, endPoint x: 0, endPoint y: 9, distance: 85.1
click at [0, 10] on div "Pricing platform Analytics Pricing Product portfolio Templates Export service 2…" at bounding box center [243, 105] width 487 height 210
paste input "90015418-0024023"
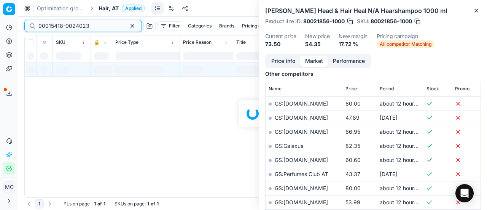
scroll to position [152, 0]
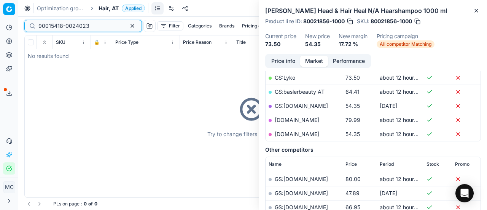
type input "90015418-0024023"
click at [107, 9] on span "Hair, AT" at bounding box center [109, 9] width 20 height 8
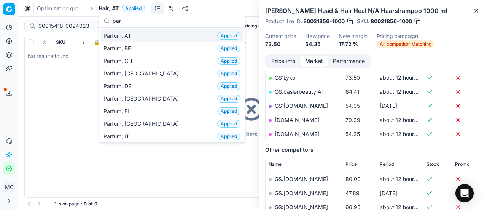
type input "par"
click at [139, 36] on div "Parfum, AT Applied" at bounding box center [171, 35] width 143 height 13
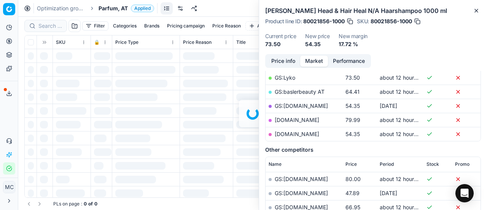
scroll to position [152, 0]
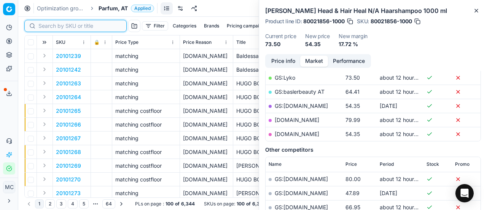
click at [62, 22] on input at bounding box center [79, 26] width 83 height 8
paste input "90015418-0024023"
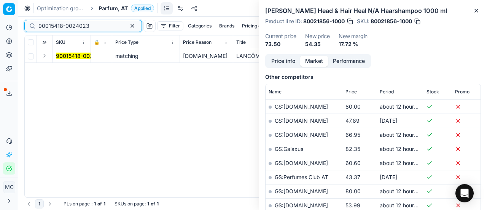
scroll to position [152, 0]
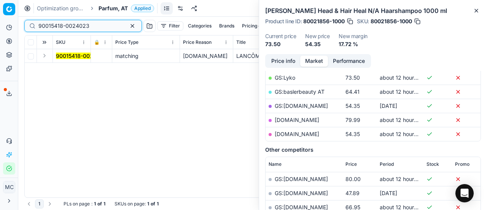
type input "90015418-0024023"
click at [43, 52] on button "Expand" at bounding box center [44, 55] width 9 height 9
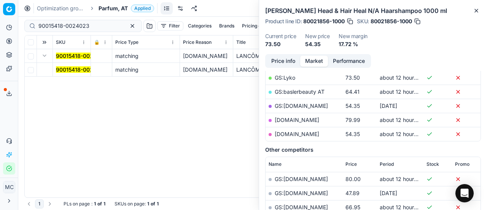
click at [58, 66] on span "90015418-0024023" at bounding box center [81, 70] width 51 height 8
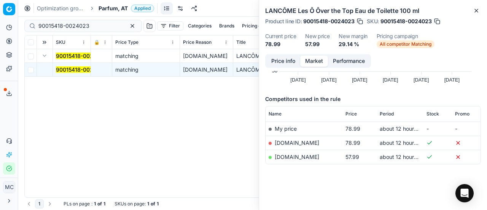
scroll to position [0, 0]
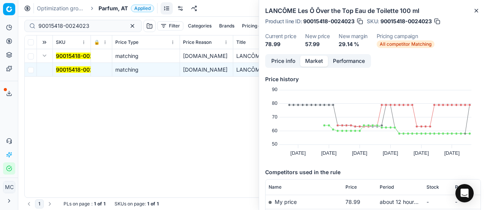
click at [276, 59] on button "Price info" at bounding box center [283, 61] width 34 height 11
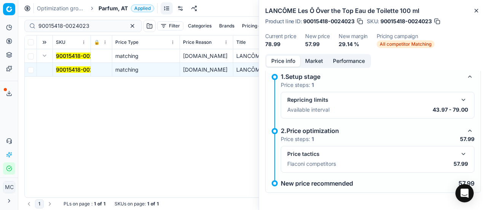
click at [459, 152] on button "button" at bounding box center [463, 153] width 9 height 9
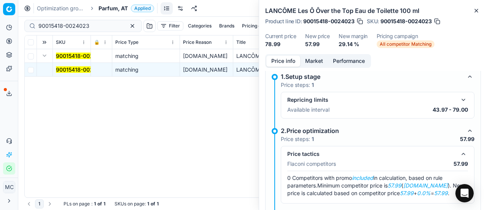
click at [313, 61] on button "Market" at bounding box center [314, 61] width 28 height 11
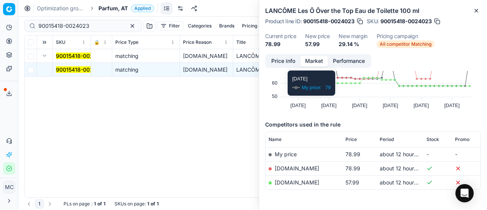
scroll to position [72, 0]
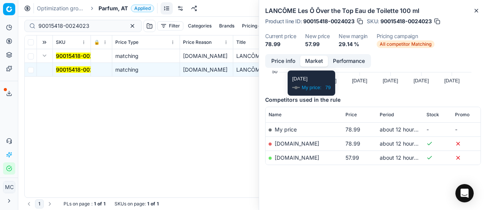
click at [308, 155] on link "[DOMAIN_NAME]" at bounding box center [297, 157] width 45 height 6
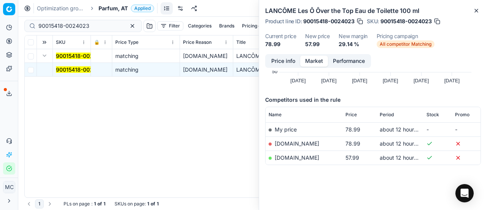
click at [121, 10] on span "Parfum, AT" at bounding box center [113, 9] width 29 height 8
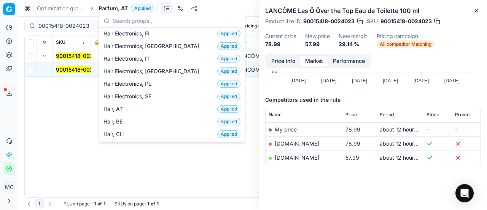
scroll to position [114, 0]
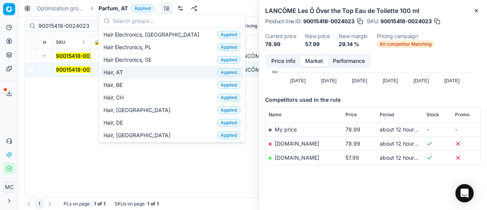
click at [145, 68] on div "Hair, AT Applied" at bounding box center [171, 72] width 143 height 13
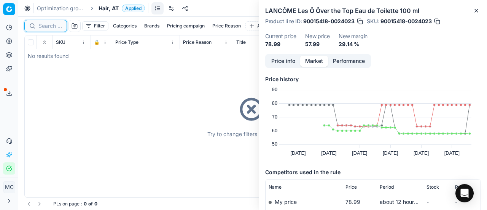
click at [45, 27] on input at bounding box center [50, 26] width 24 height 8
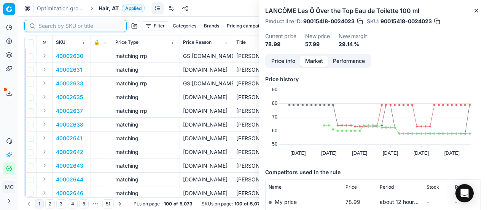
paste input "80016136-250"
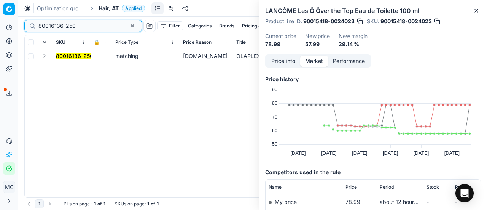
type input "80016136-250"
click at [46, 59] on button "Expand" at bounding box center [44, 55] width 9 height 9
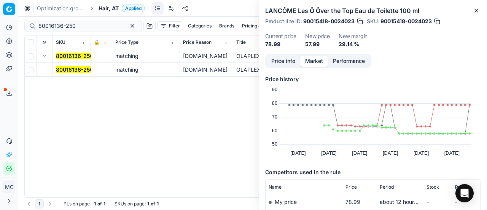
click at [66, 67] on mark "80016136-250" at bounding box center [74, 69] width 37 height 6
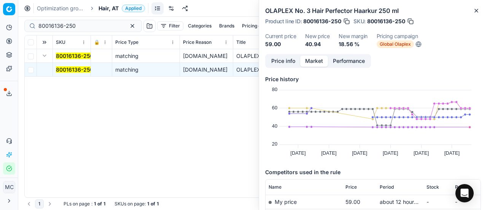
click at [287, 64] on button "Price info" at bounding box center [283, 61] width 34 height 11
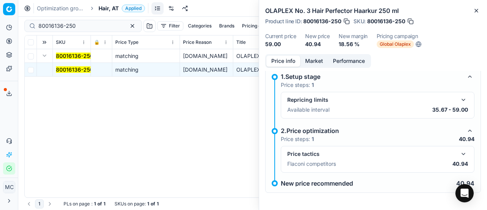
click at [459, 153] on button "button" at bounding box center [463, 153] width 9 height 9
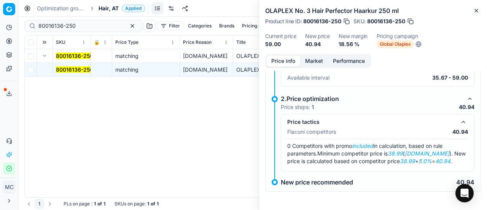
scroll to position [44, 0]
click at [316, 62] on button "Market" at bounding box center [314, 61] width 28 height 11
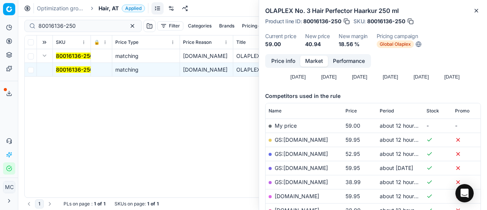
scroll to position [114, 0]
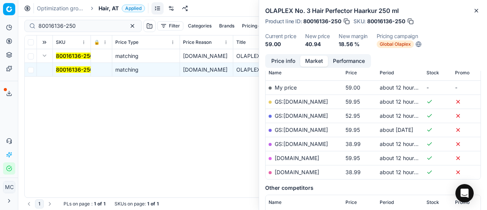
click at [322, 145] on link "GS:[DOMAIN_NAME]" at bounding box center [301, 143] width 53 height 6
